Goal: Task Accomplishment & Management: Use online tool/utility

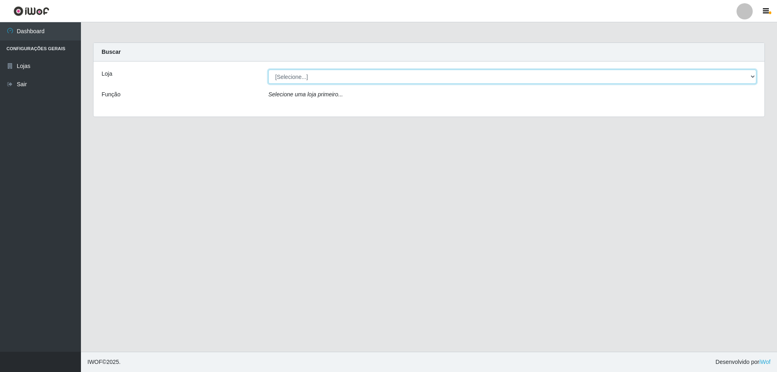
click at [322, 77] on select "[Selecione...] SuperShow Bis - Avenida 6 SuperShow [GEOGRAPHIC_DATA]" at bounding box center [512, 77] width 488 height 14
select select "60"
click at [268, 70] on select "[Selecione...] SuperShow Bis - Avenida 6 SuperShow [GEOGRAPHIC_DATA]" at bounding box center [512, 77] width 488 height 14
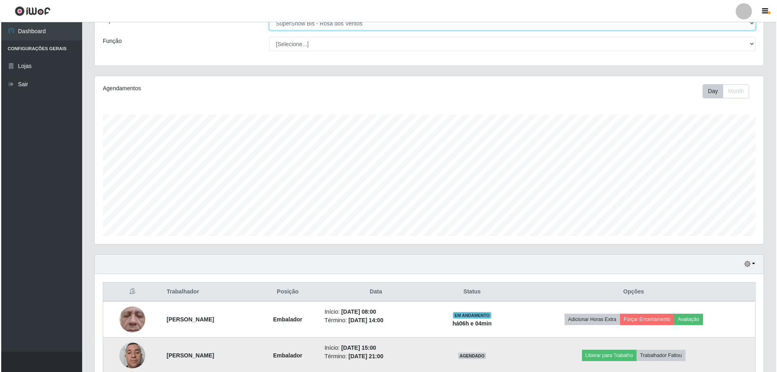
scroll to position [162, 0]
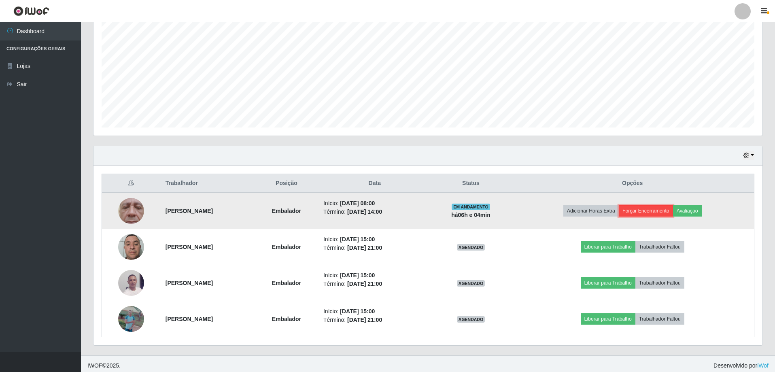
click at [670, 214] on button "Forçar Encerramento" at bounding box center [646, 210] width 54 height 11
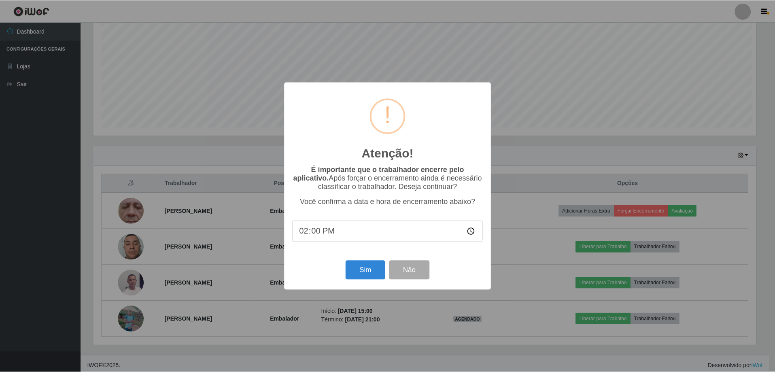
scroll to position [168, 665]
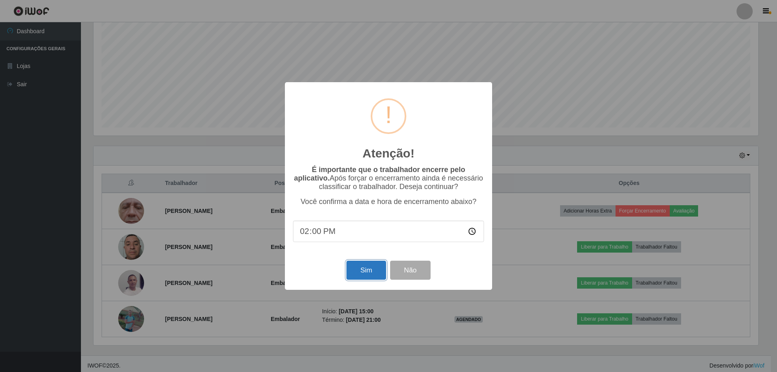
click at [350, 275] on button "Sim" at bounding box center [366, 270] width 39 height 19
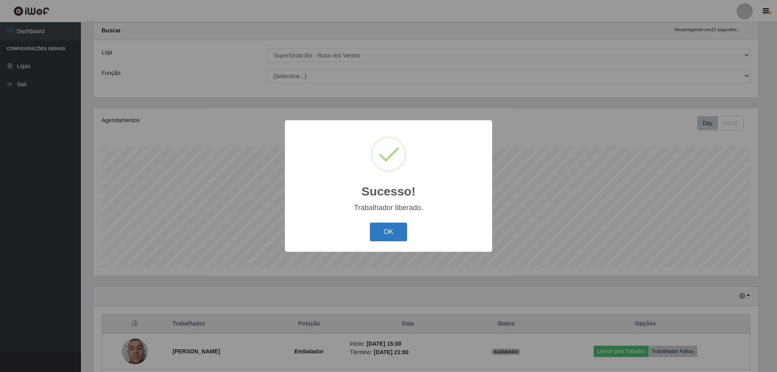
click at [391, 227] on button "OK" at bounding box center [389, 232] width 38 height 19
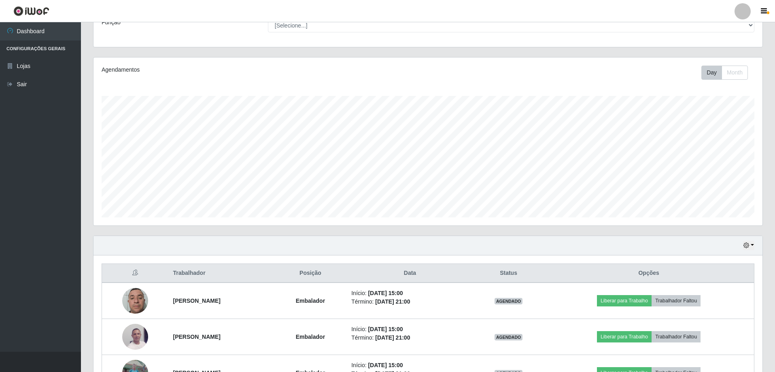
scroll to position [130, 0]
